Goal: Find specific page/section: Find specific page/section

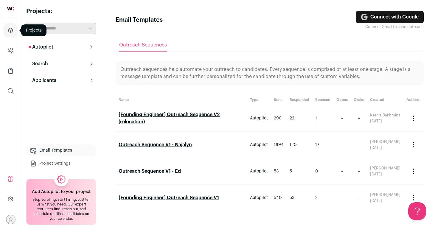
click at [12, 29] on icon "Projects" at bounding box center [10, 30] width 7 height 7
click at [60, 50] on button "Autopilot" at bounding box center [61, 47] width 70 height 12
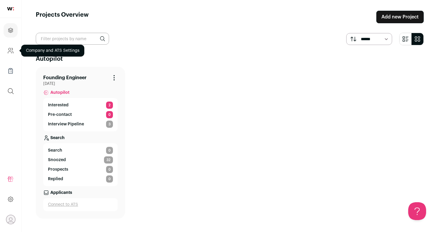
click at [13, 50] on icon "Company and ATS Settings" at bounding box center [10, 50] width 7 height 7
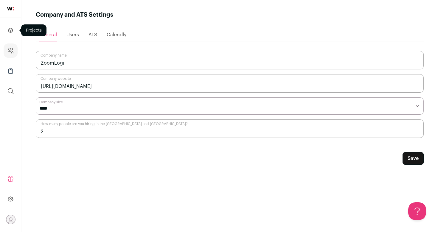
click at [10, 33] on icon "Projects" at bounding box center [10, 30] width 7 height 7
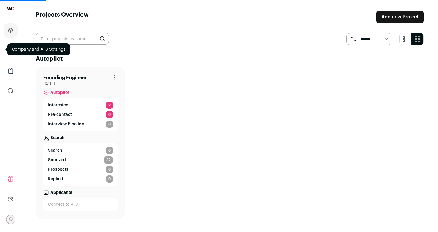
click at [69, 105] on link "Interested 2" at bounding box center [80, 105] width 65 height 7
click at [57, 105] on p "Interested" at bounding box center [58, 105] width 21 height 6
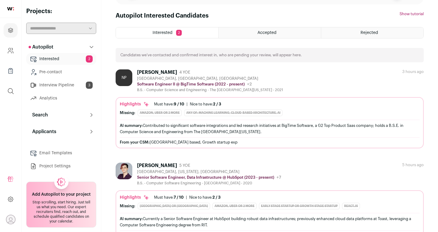
scroll to position [59, 0]
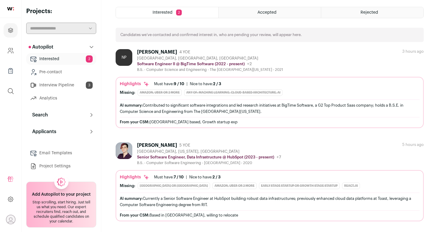
click at [271, 66] on div "NP [PERSON_NAME] 4 YOE [GEOGRAPHIC_DATA], [GEOGRAPHIC_DATA], [GEOGRAPHIC_DATA] …" at bounding box center [270, 60] width 308 height 23
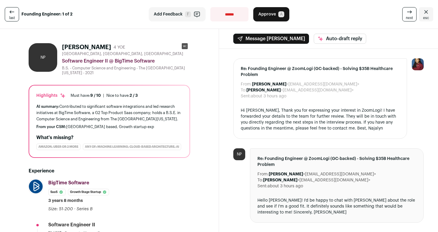
drag, startPoint x: 107, startPoint y: 47, endPoint x: 62, endPoint y: 47, distance: 45.6
click at [61, 47] on div "NP [PERSON_NAME] 4 YOE [GEOGRAPHIC_DATA], [GEOGRAPHIC_DATA], [GEOGRAPHIC_DATA] …" at bounding box center [110, 59] width 162 height 32
copy h1 "[PERSON_NAME]"
